Goal: Task Accomplishment & Management: Complete application form

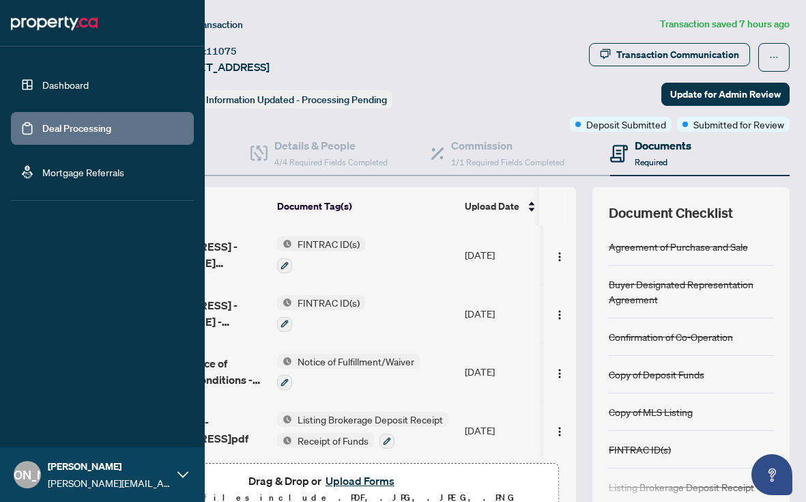
scroll to position [234, 0]
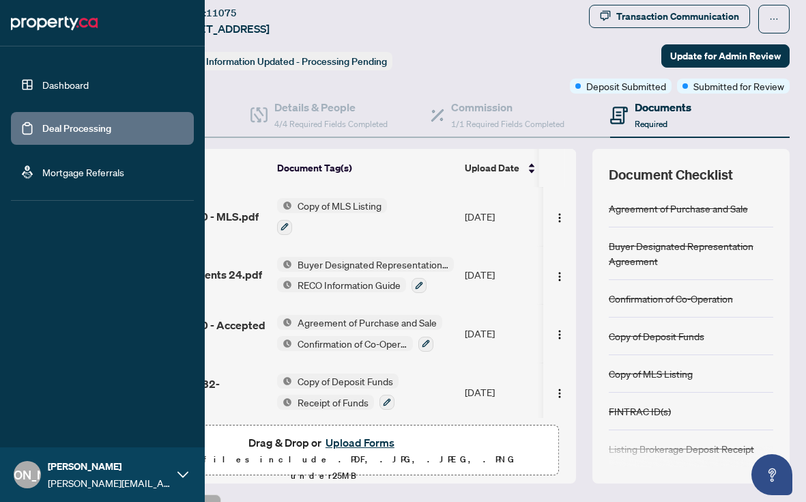
click at [42, 127] on link "Deal Processing" at bounding box center [76, 128] width 69 height 12
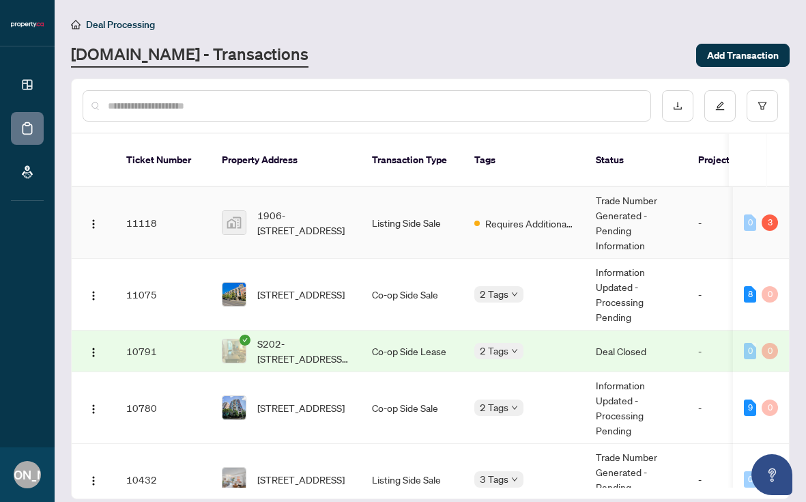
click at [297, 213] on span "1906-[STREET_ADDRESS]" at bounding box center [303, 222] width 93 height 30
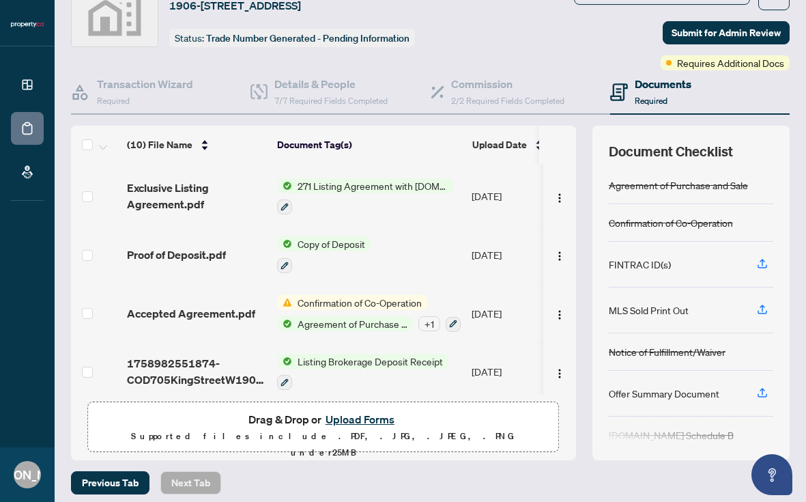
scroll to position [70, 0]
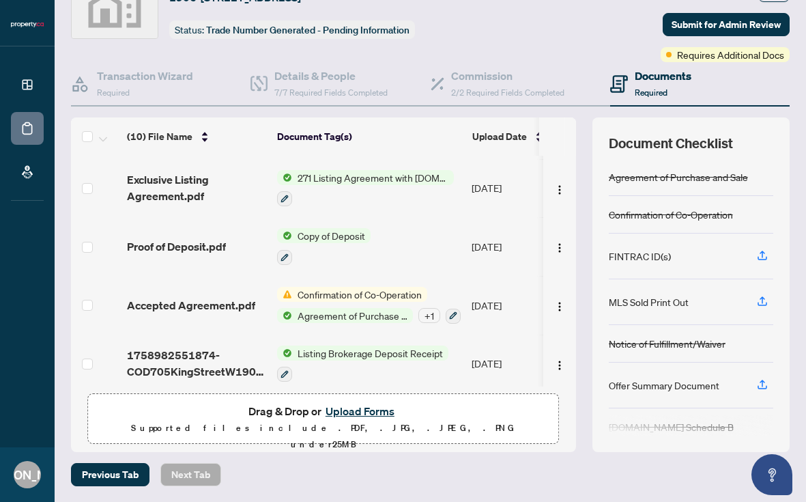
click at [343, 409] on button "Upload Forms" at bounding box center [359, 411] width 77 height 18
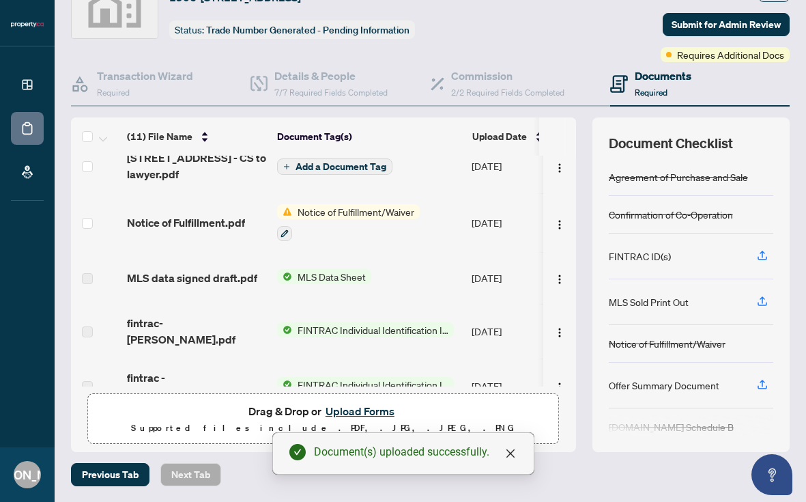
scroll to position [0, 0]
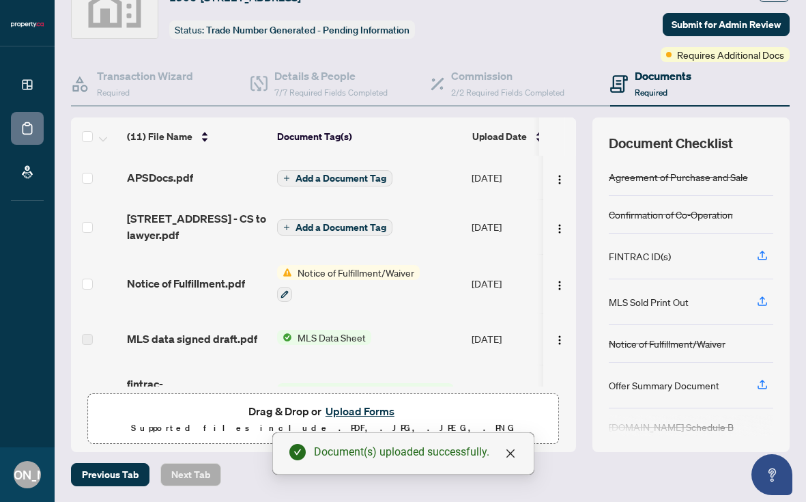
click at [339, 177] on span "Add a Document Tag" at bounding box center [341, 178] width 91 height 10
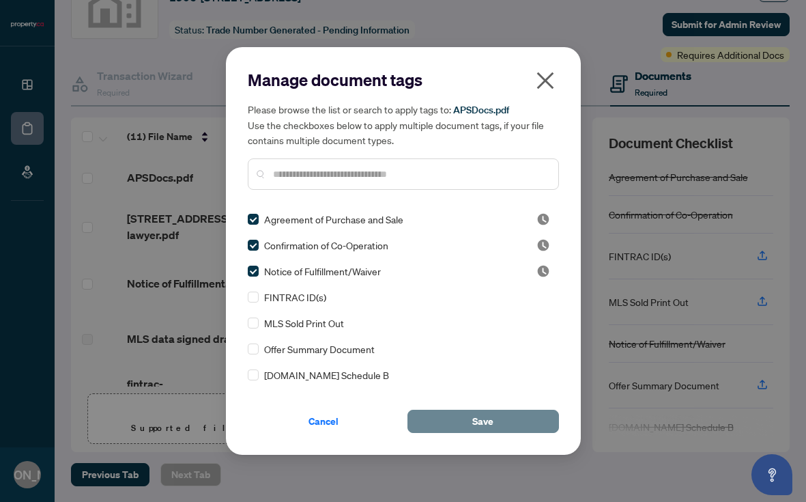
click at [478, 417] on span "Save" at bounding box center [482, 421] width 21 height 22
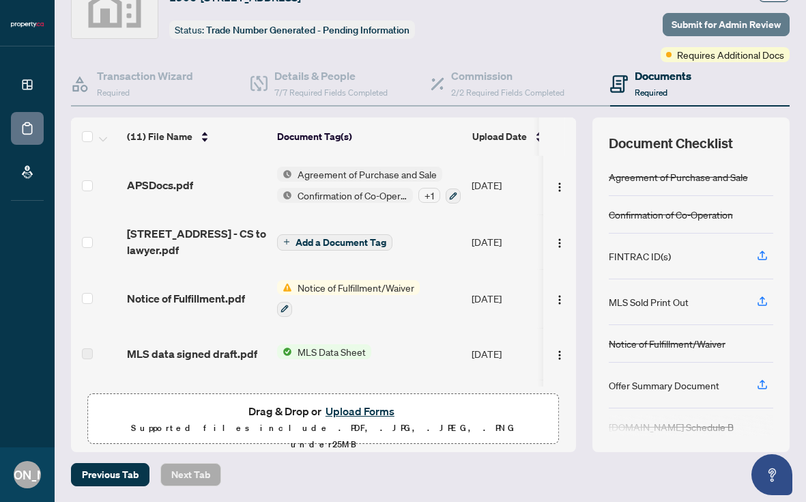
click at [706, 26] on span "Submit for Admin Review" at bounding box center [726, 25] width 109 height 22
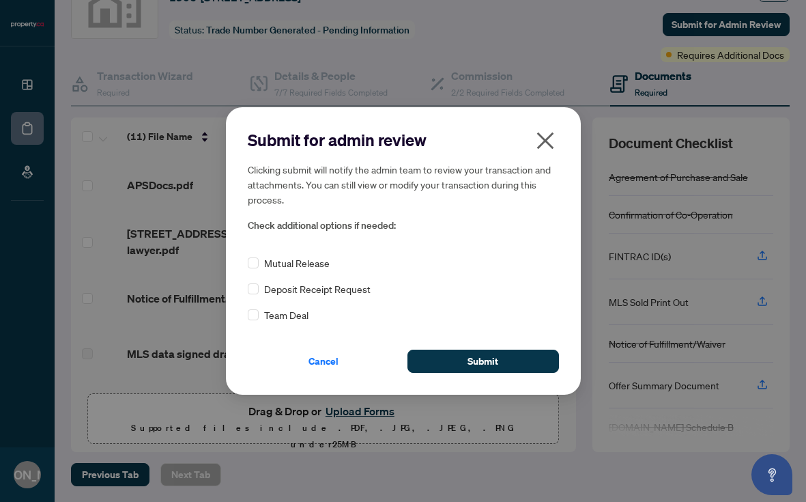
click at [459, 375] on div "Submit for admin review Clicking submit will notify the admin team to review yo…" at bounding box center [403, 250] width 355 height 287
click at [468, 362] on span "Submit" at bounding box center [483, 361] width 31 height 22
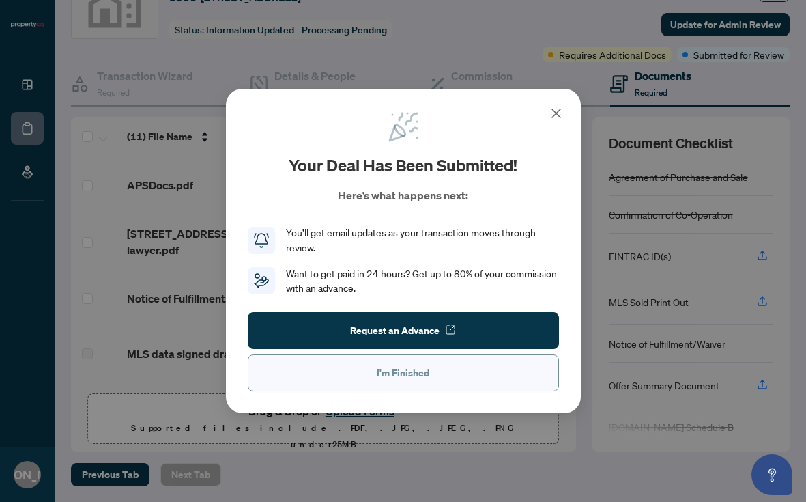
click at [437, 371] on button "I'm Finished" at bounding box center [403, 372] width 311 height 37
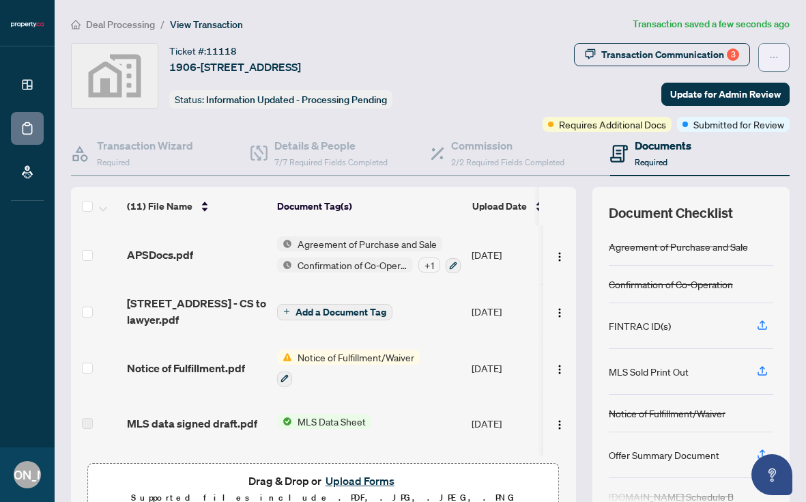
click at [764, 57] on button "button" at bounding box center [773, 57] width 31 height 29
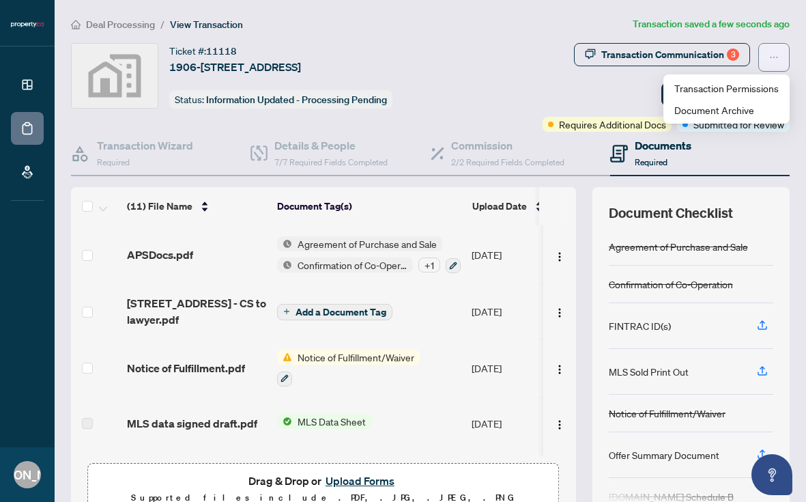
click at [764, 57] on button "button" at bounding box center [773, 57] width 31 height 29
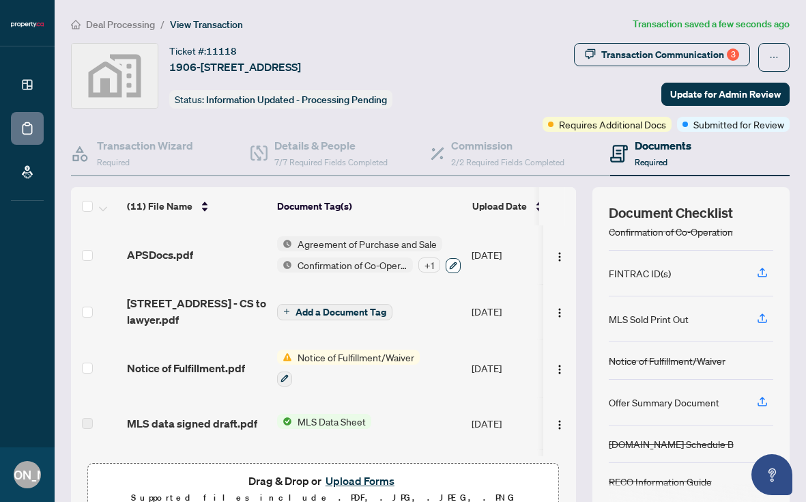
click at [457, 262] on icon "button" at bounding box center [454, 265] width 8 height 8
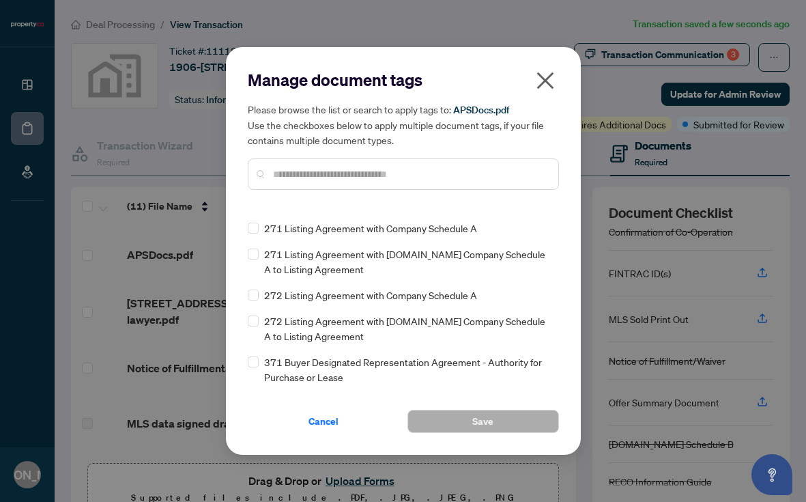
scroll to position [1501, 0]
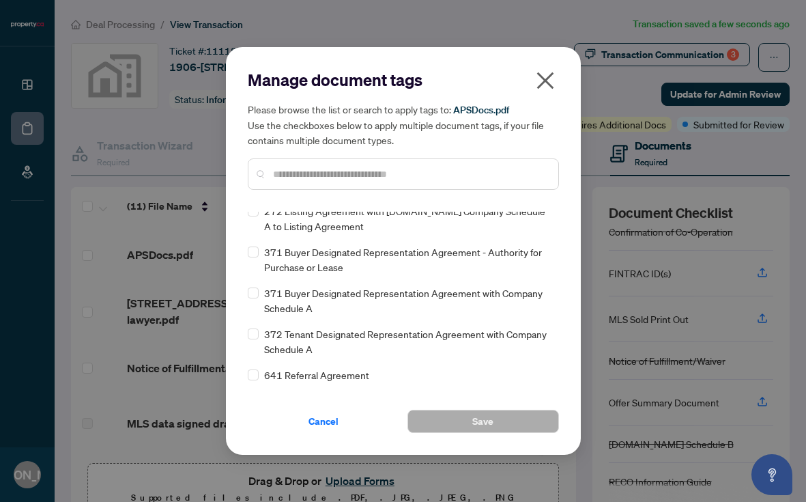
click at [540, 79] on icon "close" at bounding box center [545, 81] width 22 height 22
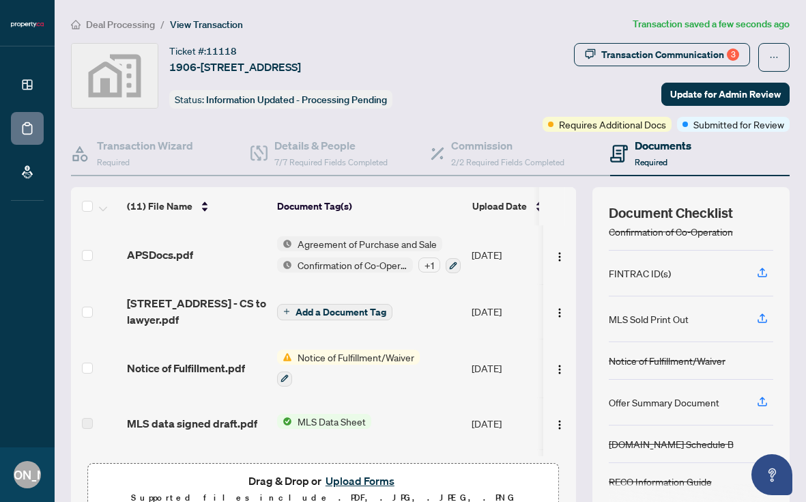
scroll to position [0, 0]
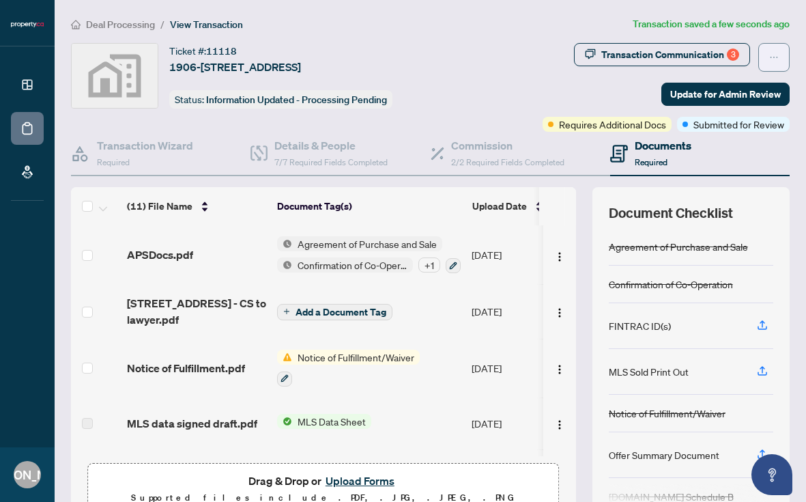
click at [778, 65] on span "button" at bounding box center [774, 57] width 10 height 22
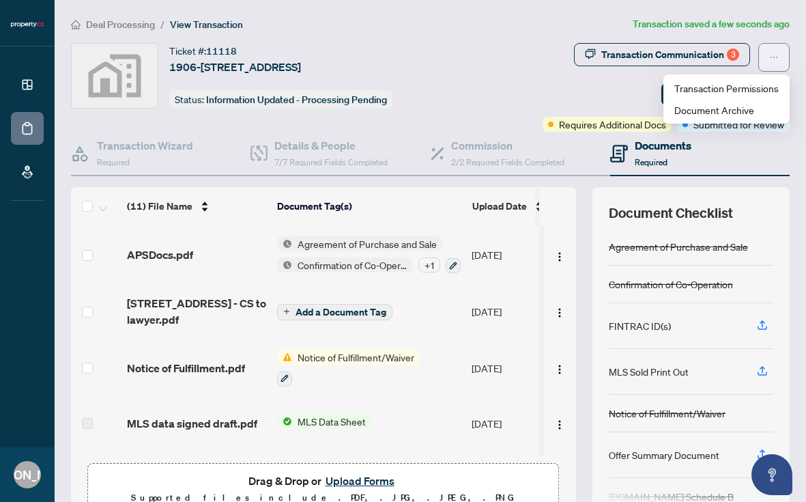
click at [778, 65] on span "button" at bounding box center [774, 57] width 10 height 22
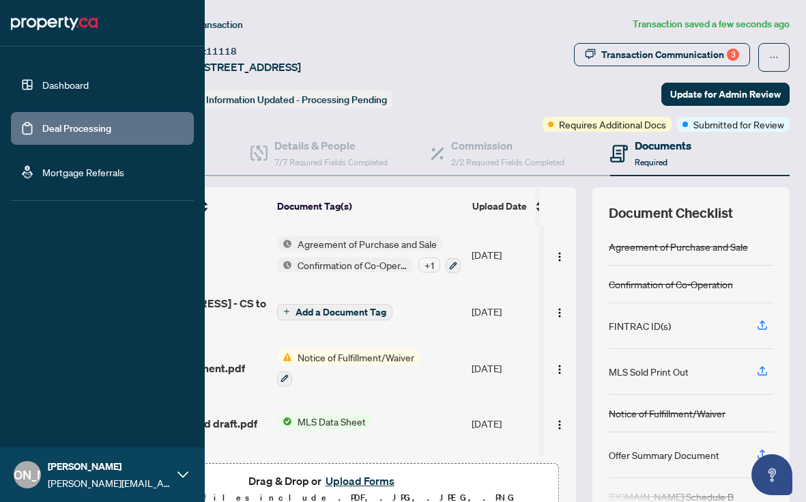
click at [53, 134] on link "Deal Processing" at bounding box center [76, 128] width 69 height 12
